Goal: Task Accomplishment & Management: Manage account settings

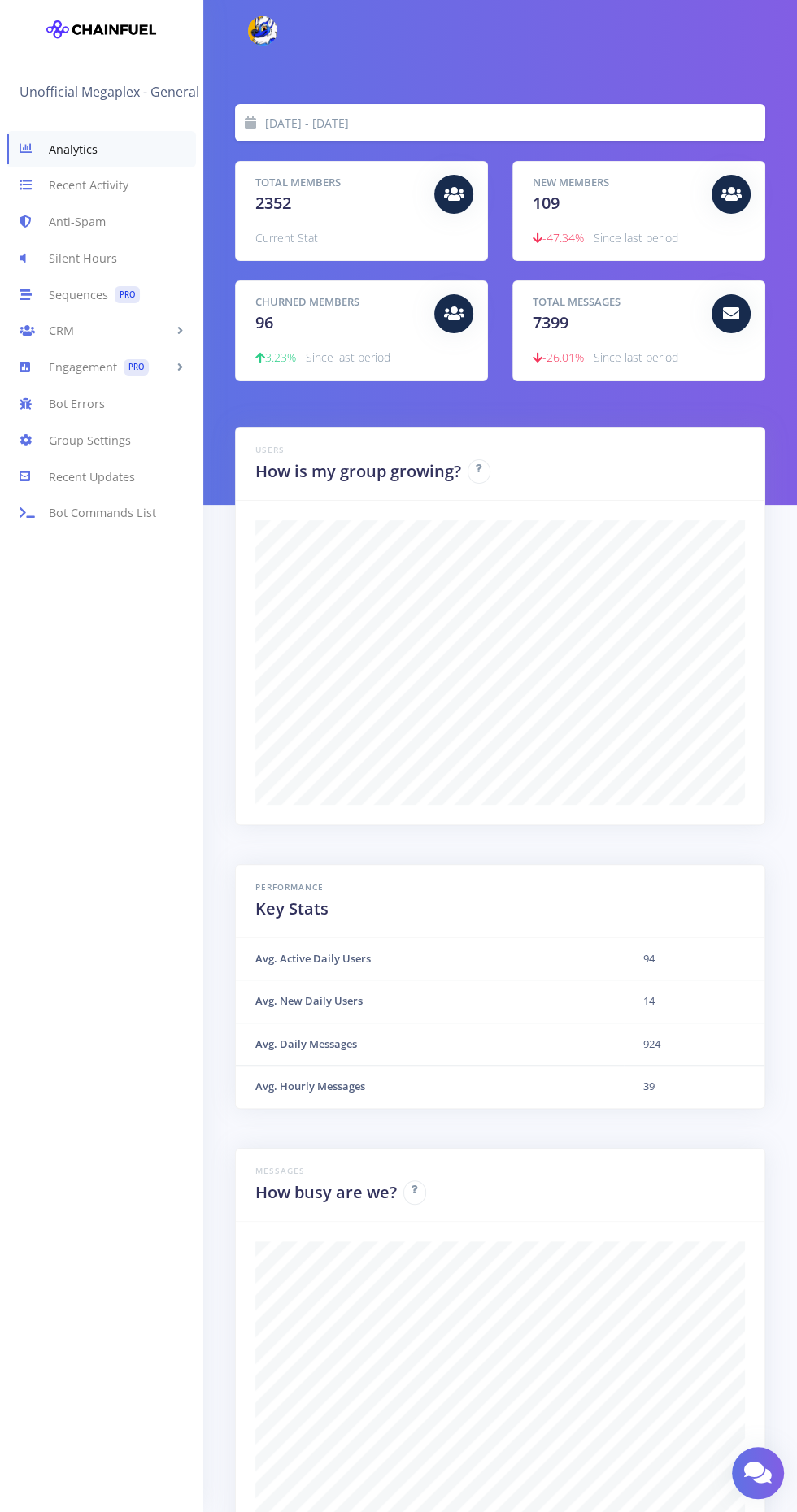
scroll to position [284, 490]
click at [84, 294] on link "Sequences PRO" at bounding box center [101, 295] width 203 height 37
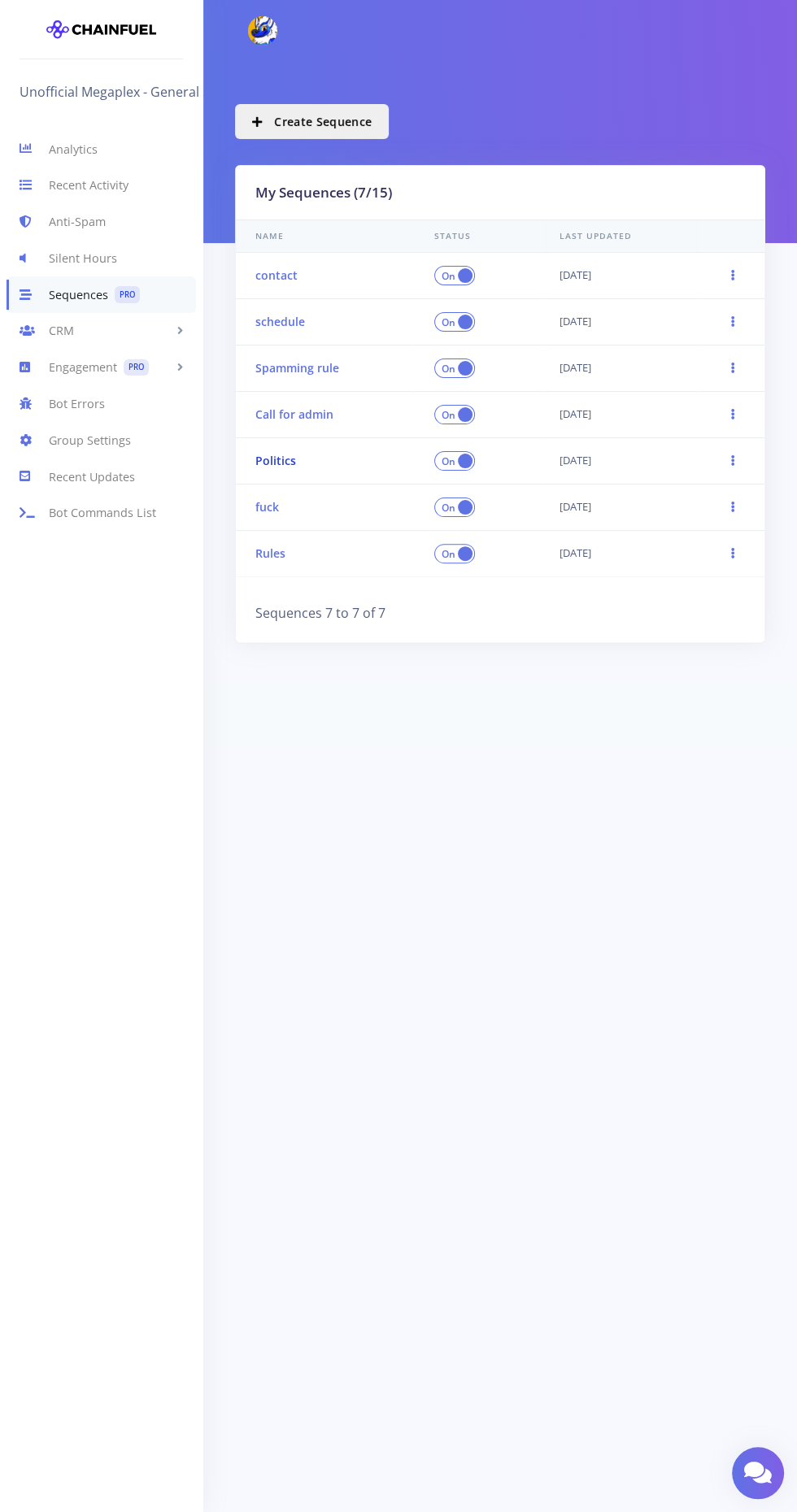
click at [270, 462] on link "Politics" at bounding box center [275, 461] width 41 height 16
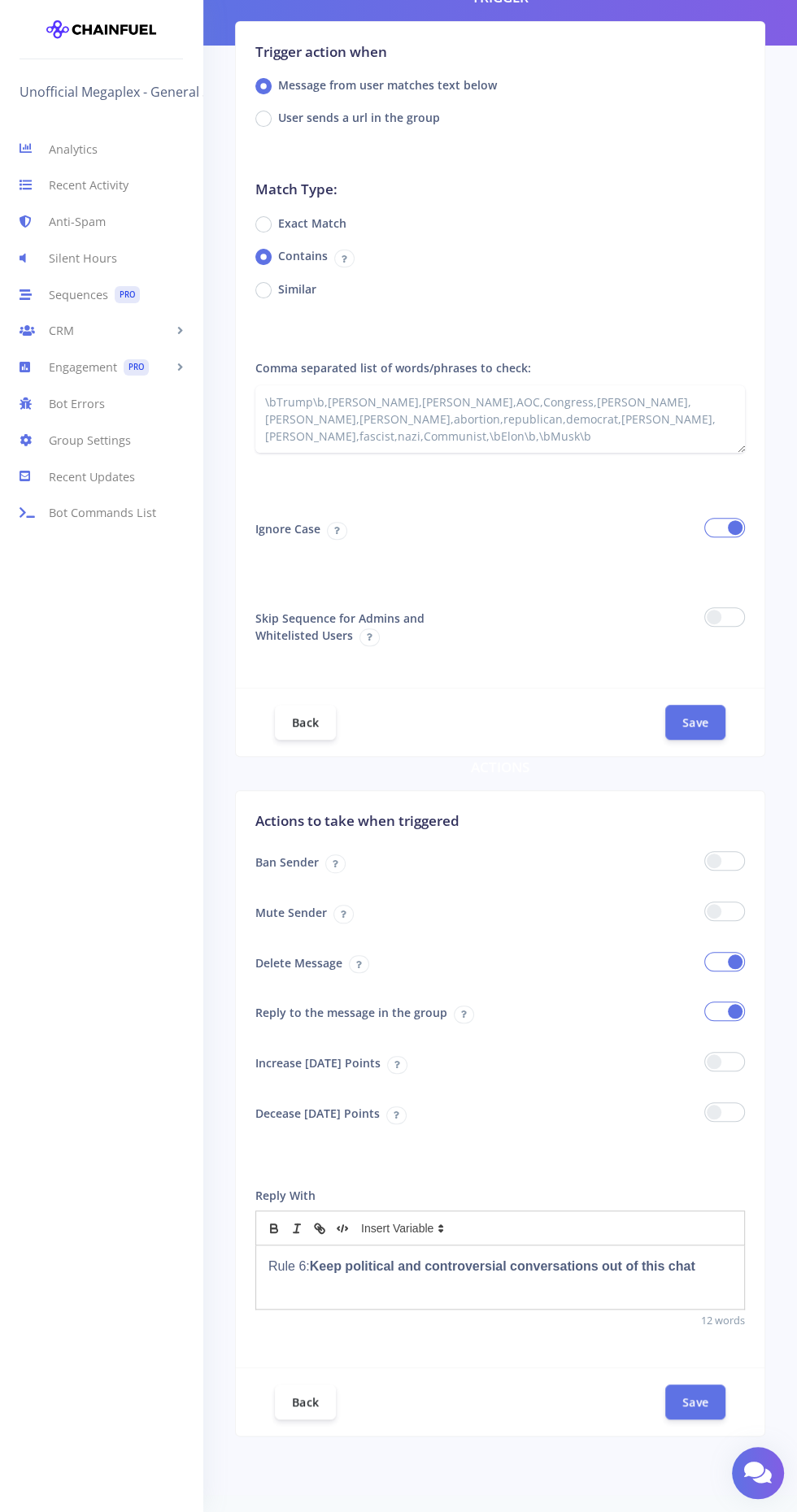
scroll to position [180, 0]
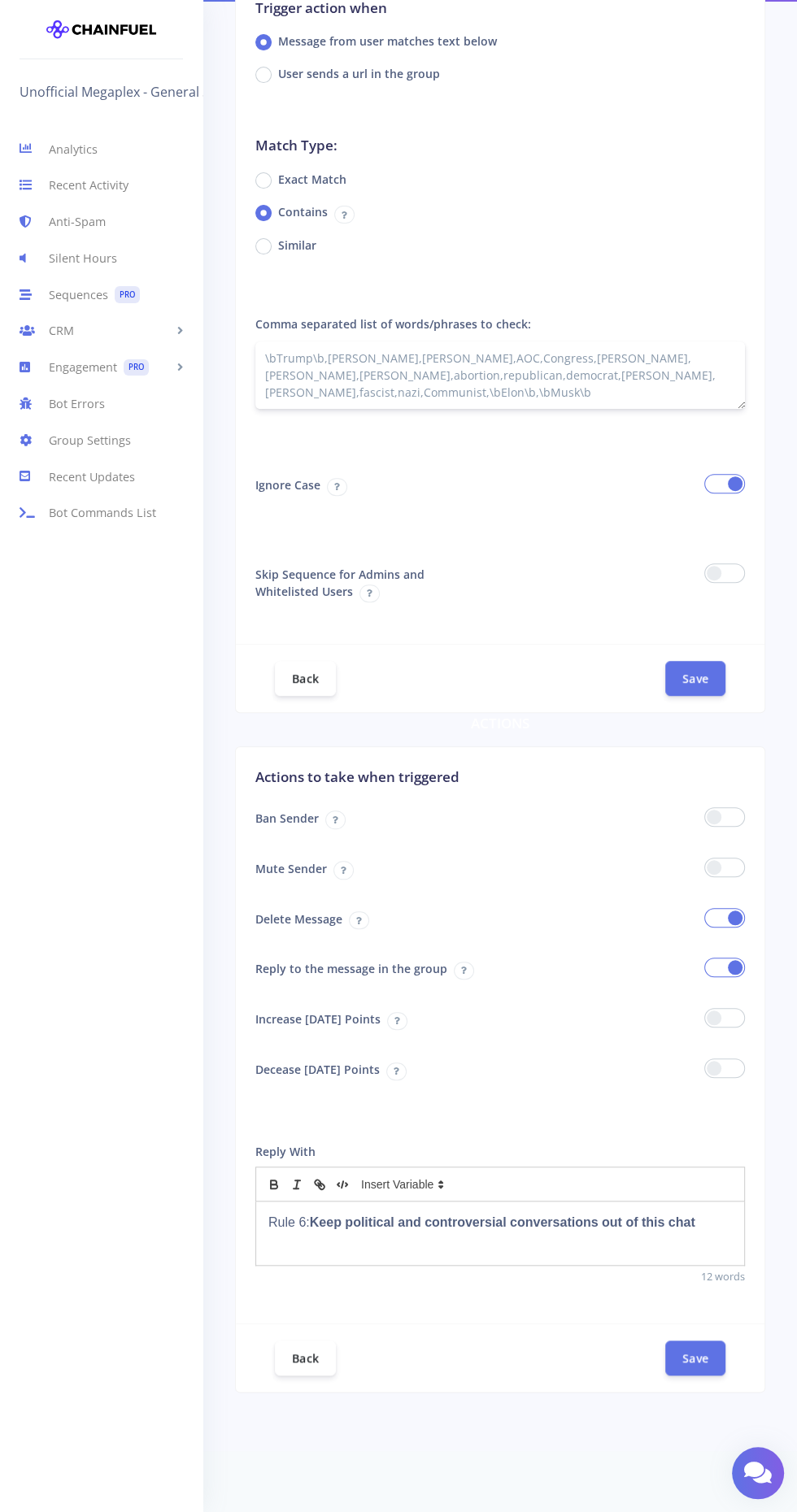
click at [656, 364] on textarea "\bTrump\b,Biden,Obama,AOC,Congress,Kamala,DeSantis,DeSatan,abortion,republican,…" at bounding box center [499, 375] width 490 height 68
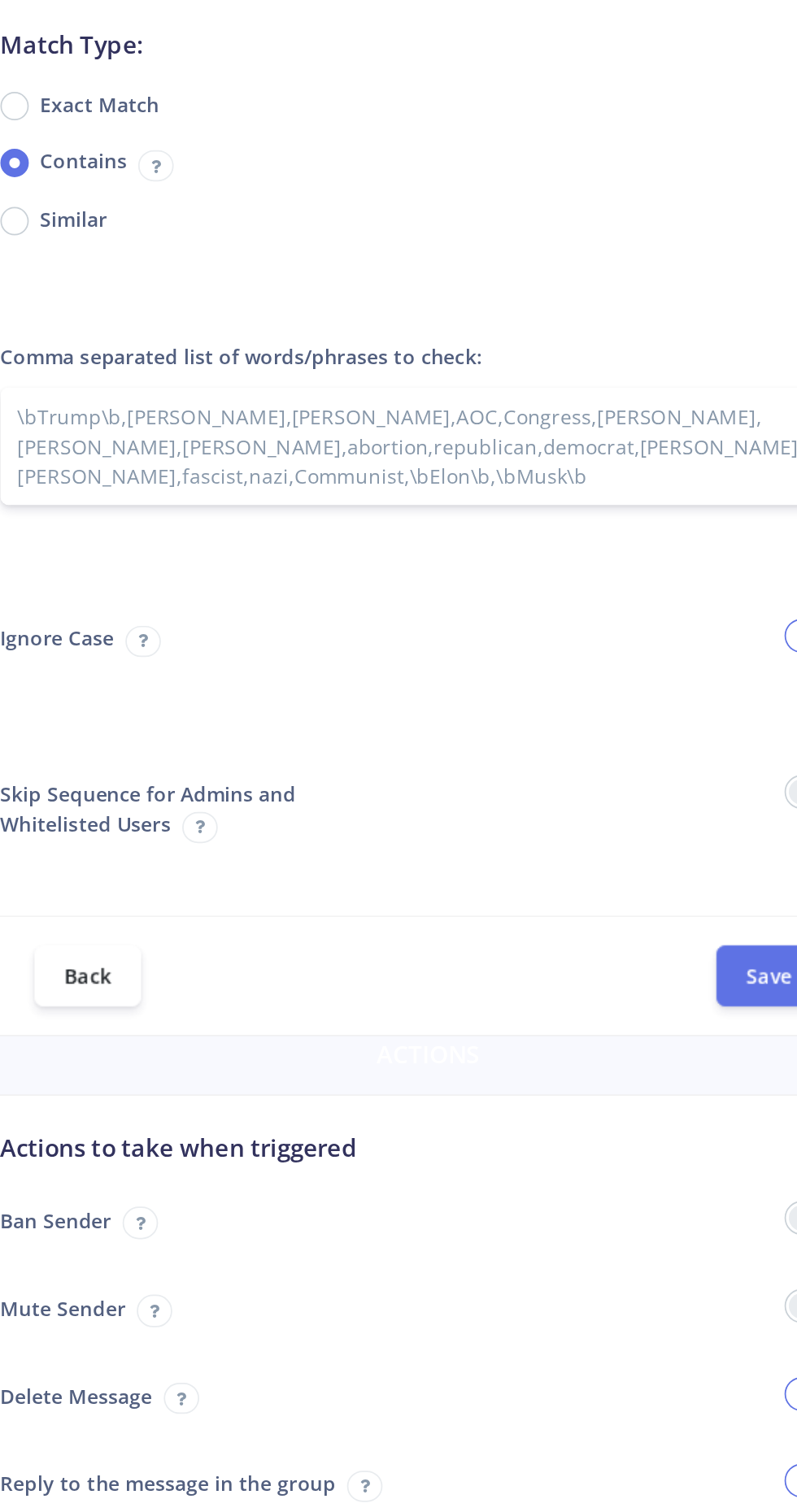
click at [595, 381] on textarea "\bTrump\b,Biden,Obama,AOC,Congress,Kamala,DeSantis,DeSatan,abortion,republican,…" at bounding box center [499, 375] width 490 height 68
click at [649, 375] on textarea "\bTrump\b,Biden,Obama,AOC,Congress,Kamala,DeSantis,DeSatan,abortion,republican,…" at bounding box center [499, 375] width 490 height 68
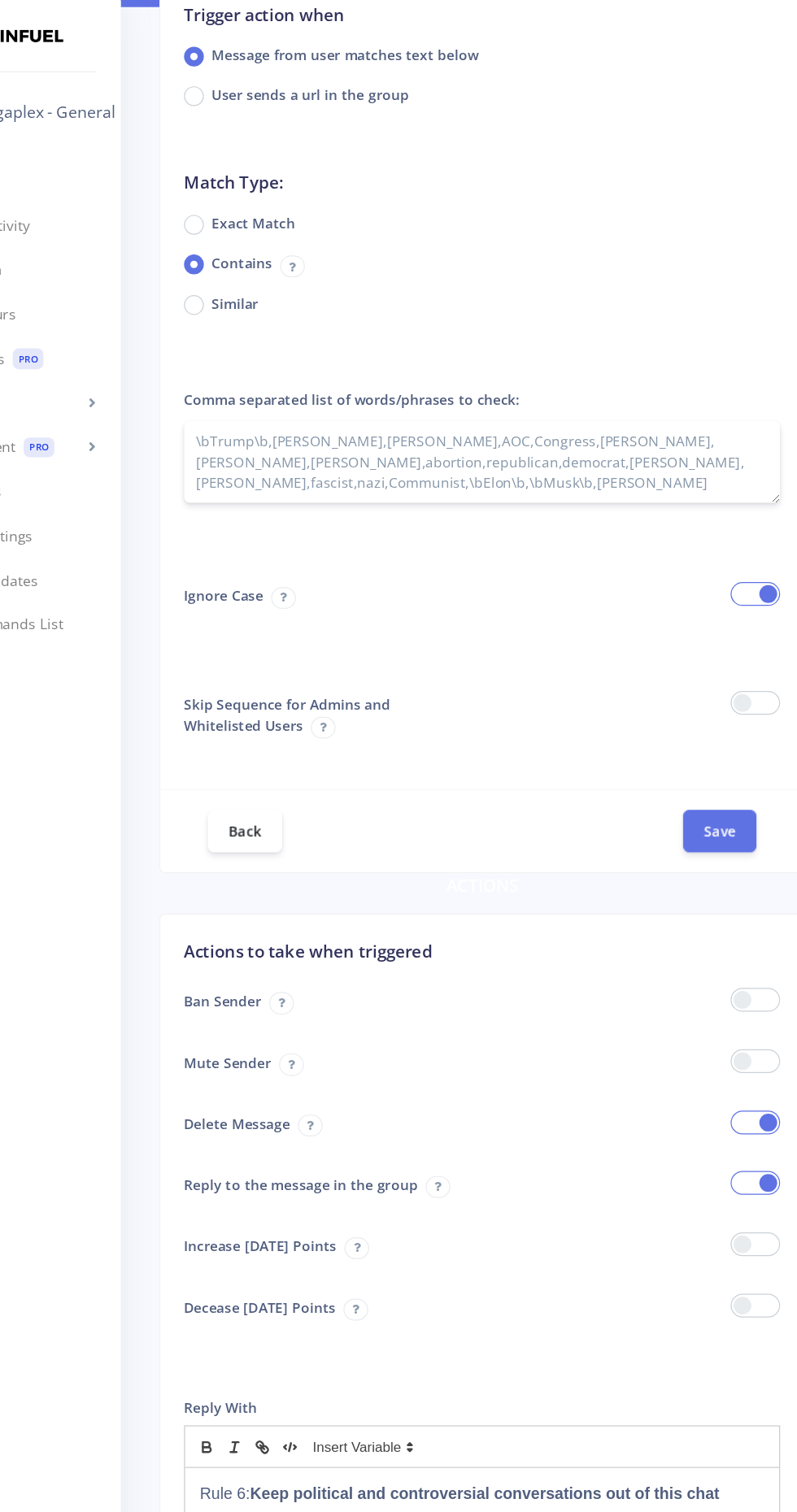
scroll to position [174, 0]
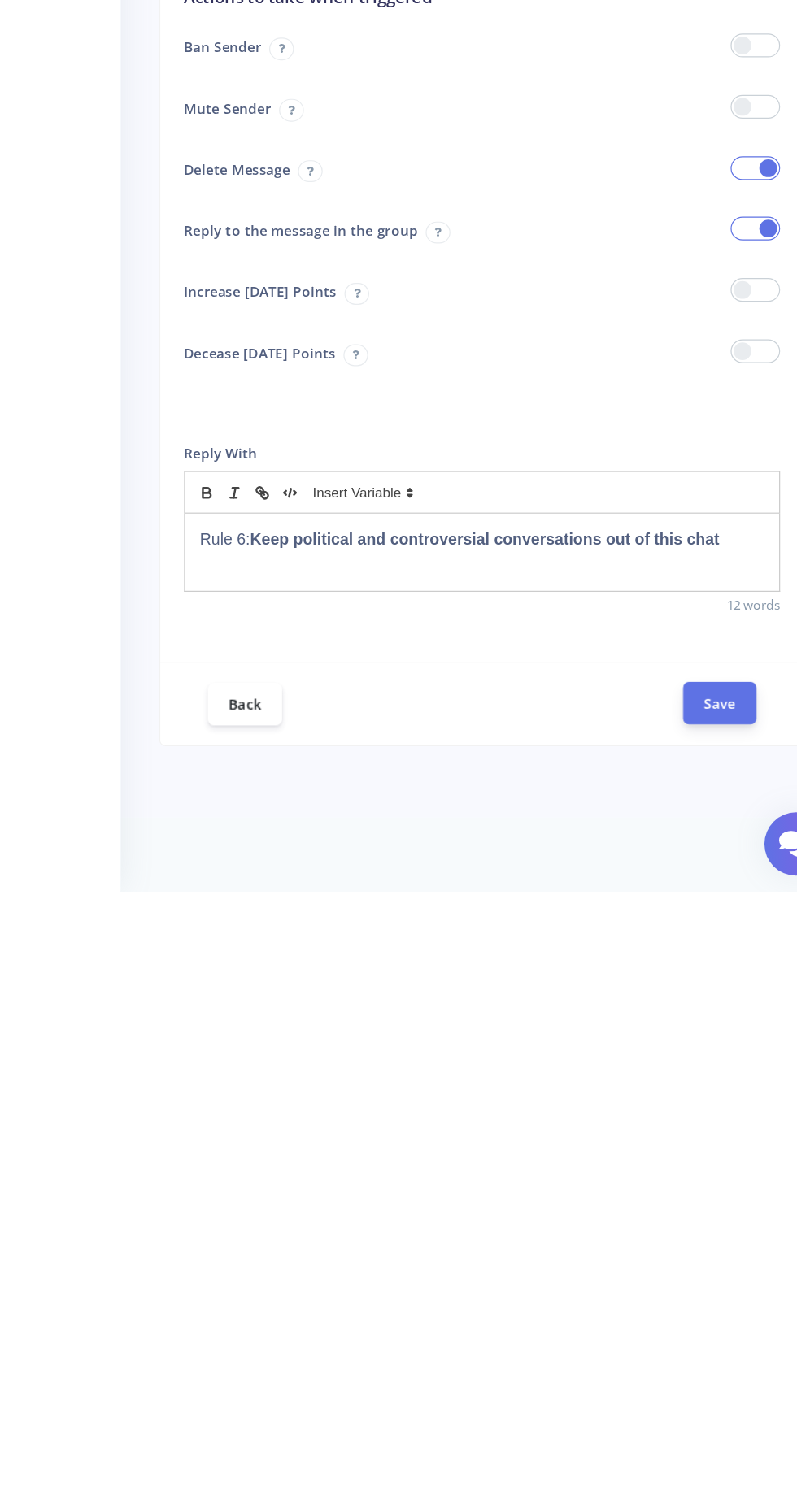
type textarea "\bTrump\b,Biden,Obama,AOC,Congress,Kamala,DeSantis,DeSatan,abortion,republican,…"
click at [698, 1350] on button "Save" at bounding box center [695, 1358] width 60 height 35
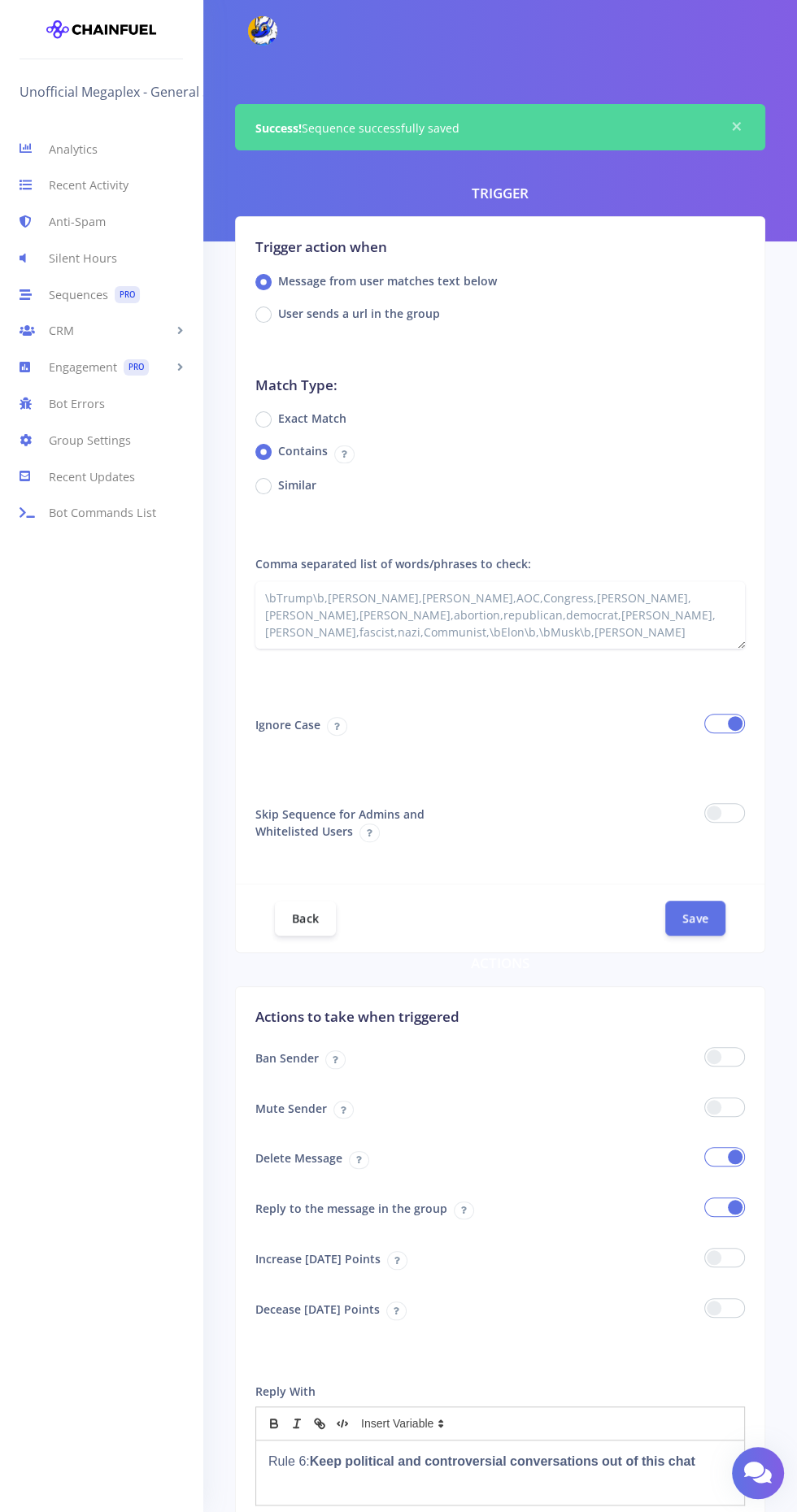
click at [134, 52] on link at bounding box center [101, 36] width 164 height 47
click at [108, 83] on link "Unofficial Megaplex - General SFW Chat" at bounding box center [144, 91] width 250 height 26
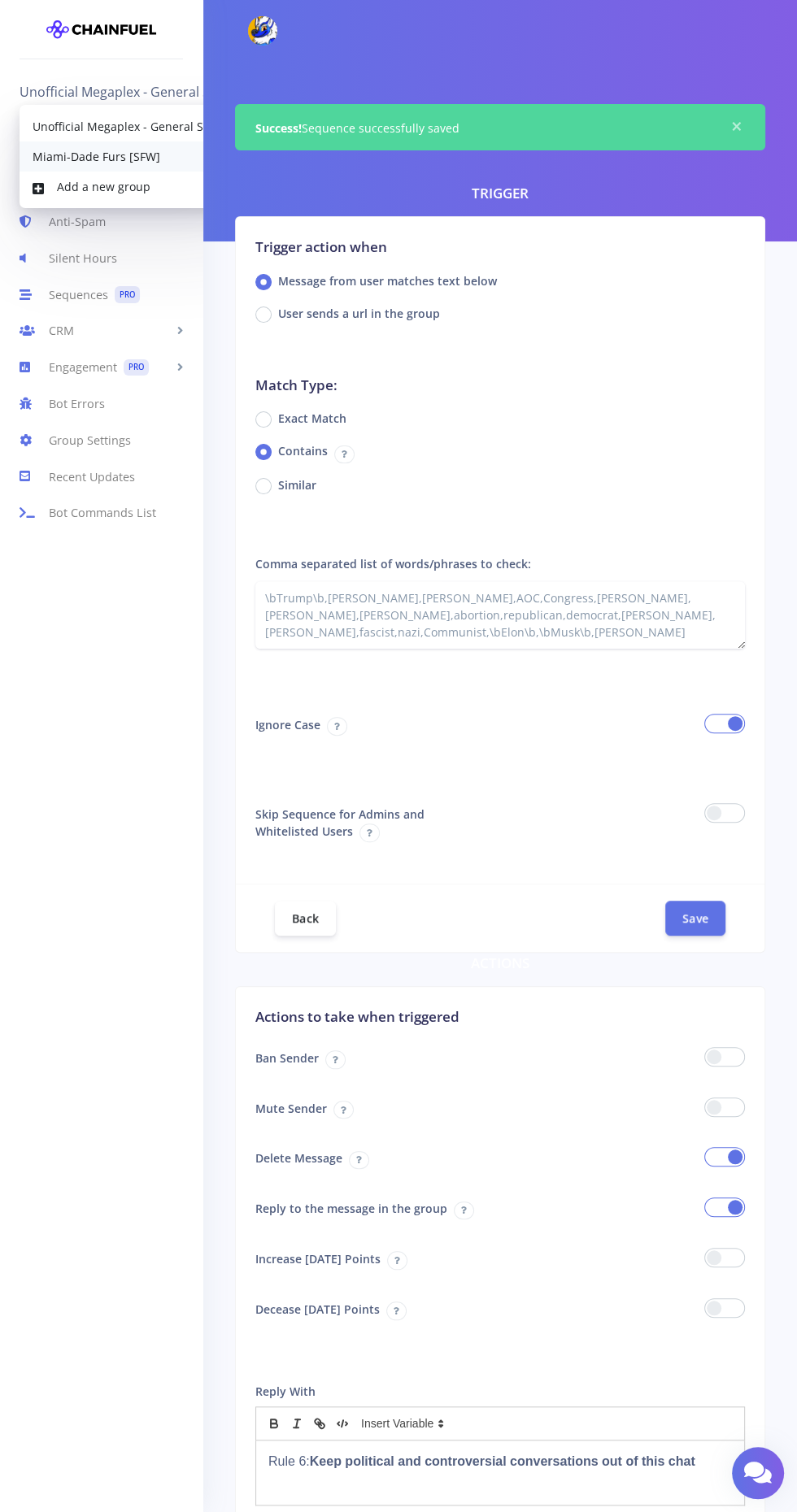
click at [128, 153] on link "Miami-Dade Furs [SFW]" at bounding box center [140, 156] width 241 height 30
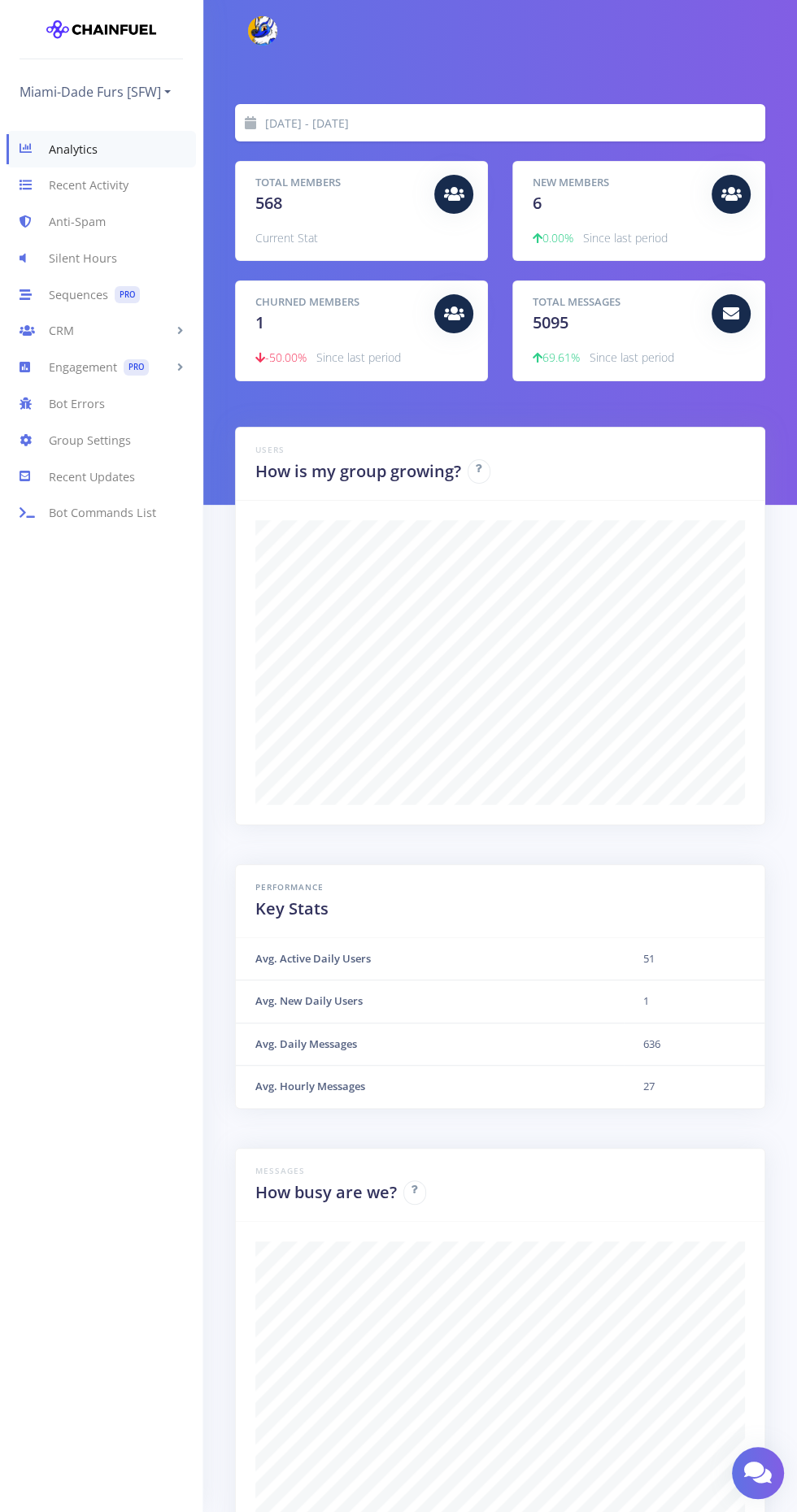
scroll to position [284, 490]
click at [101, 297] on link "Sequences PRO" at bounding box center [101, 295] width 203 height 37
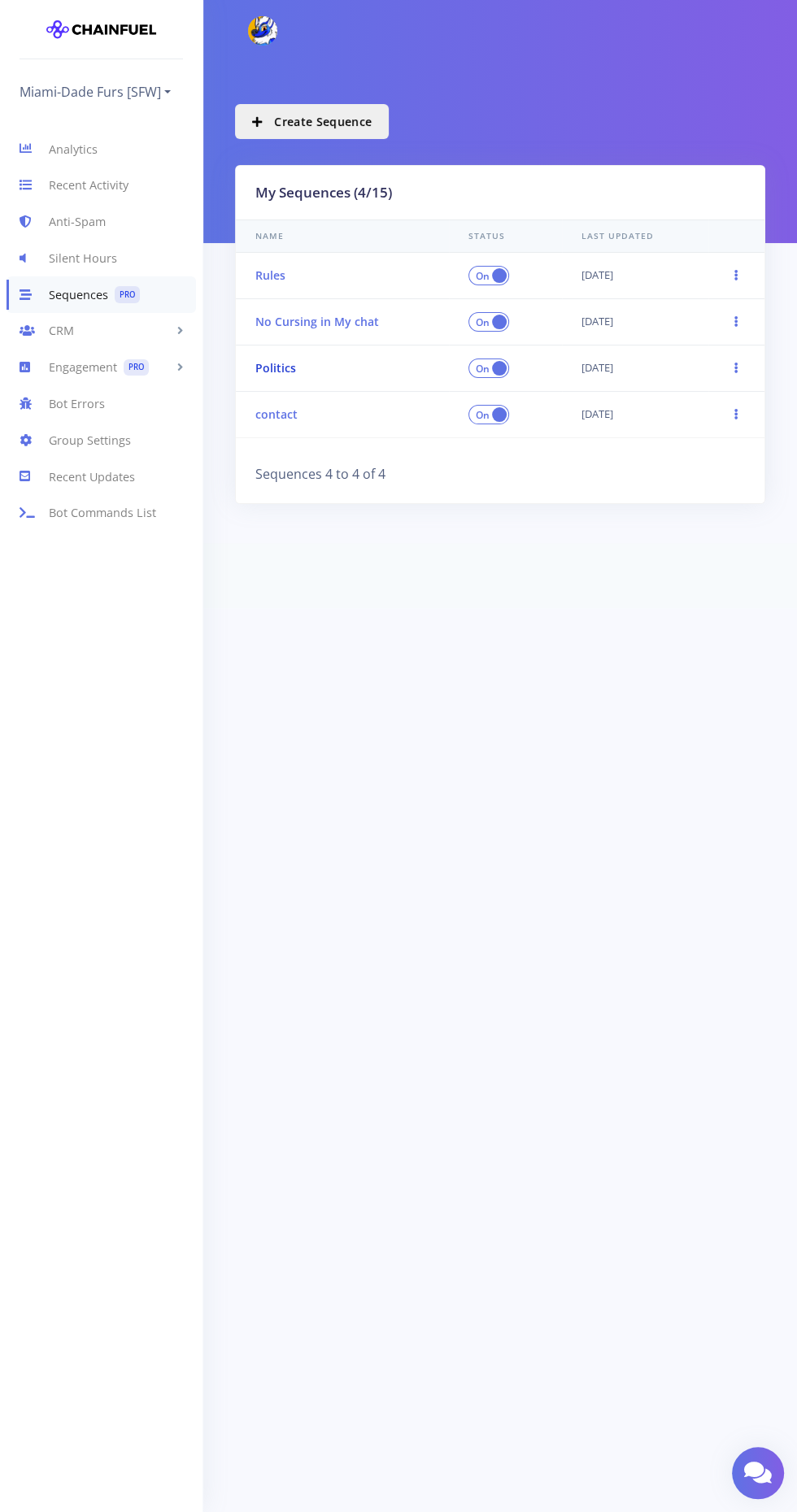
click at [271, 373] on link "Politics" at bounding box center [275, 368] width 41 height 16
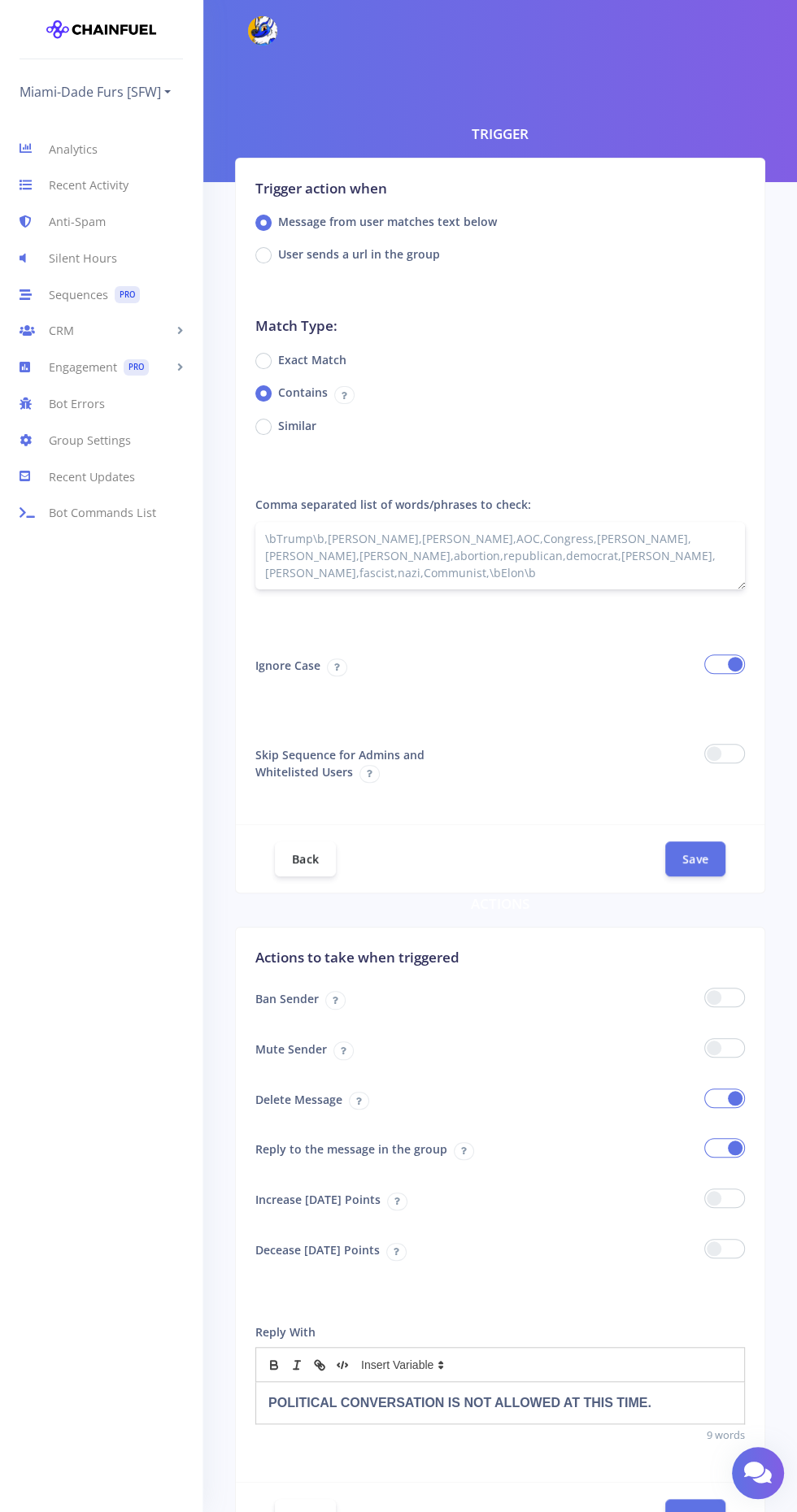
click at [612, 562] on textarea "\bTrump\b,[PERSON_NAME],[PERSON_NAME],AOC,Congress,[PERSON_NAME],[PERSON_NAME],…" at bounding box center [499, 556] width 490 height 68
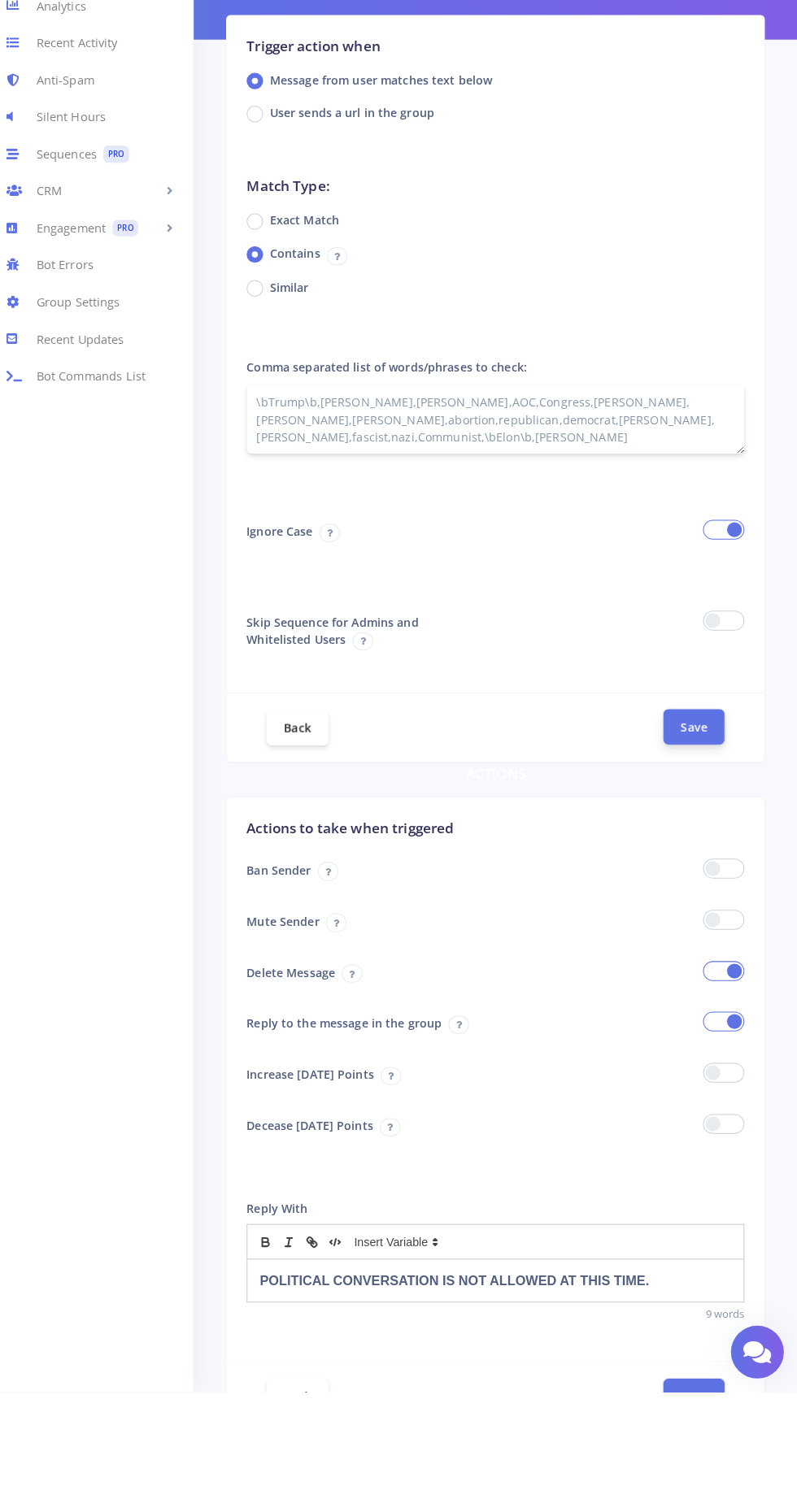
type textarea "\bTrump\b,Biden,Obama,AOC,Congress,Kamala,DeSantis,DeSatan,abortion,republican,…"
click at [697, 857] on button "Save" at bounding box center [695, 858] width 60 height 35
